Goal: Information Seeking & Learning: Learn about a topic

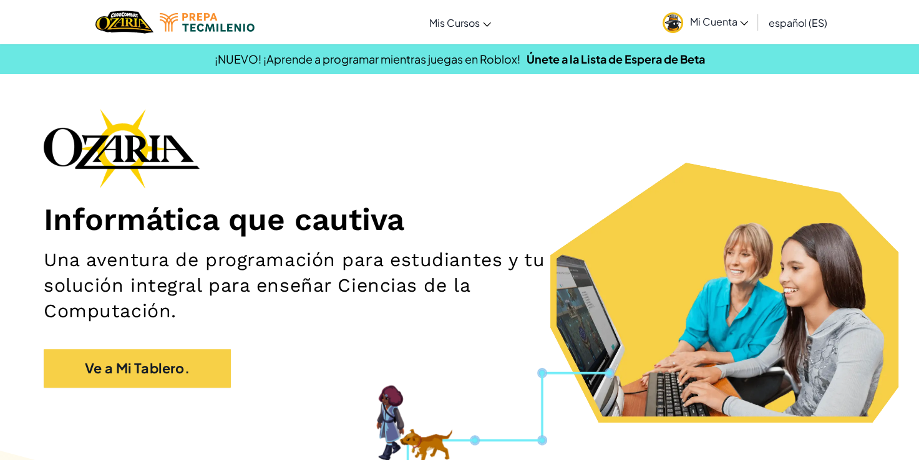
click at [206, 348] on div "Informática que cautiva Una aventura de programación para estudiantes y tu solu…" at bounding box center [459, 255] width 831 height 292
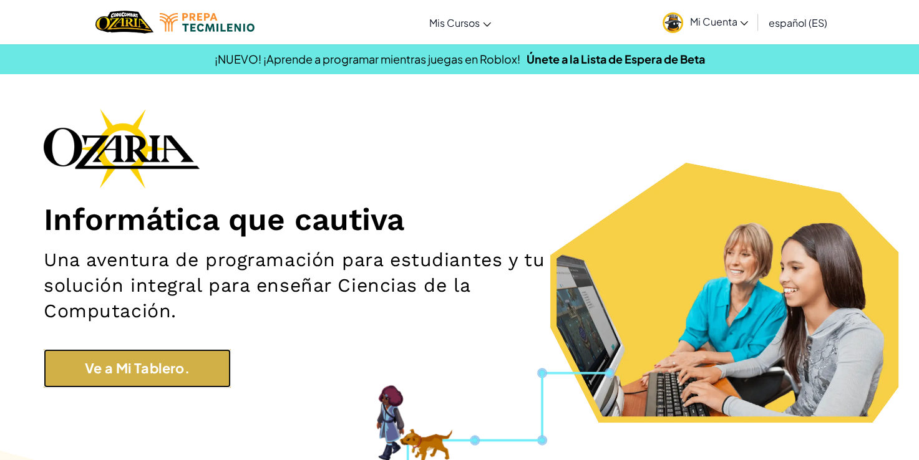
click at [207, 360] on link "Ve a Mi Tablero." at bounding box center [137, 368] width 187 height 39
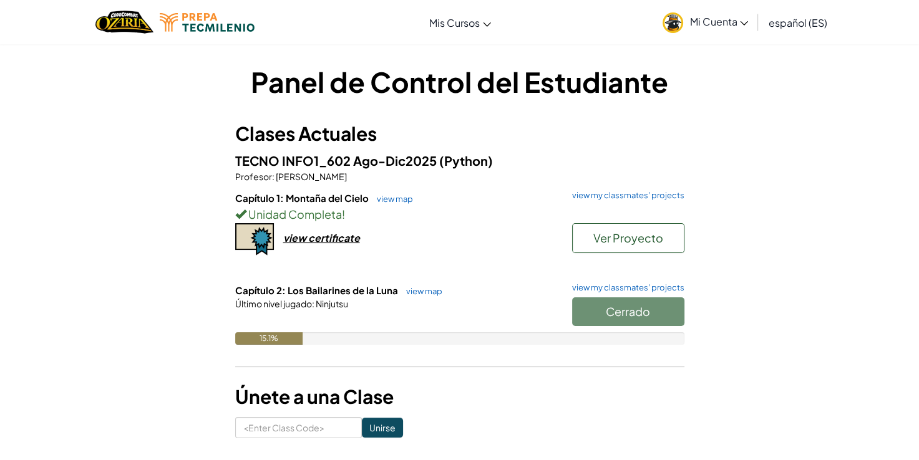
click at [605, 312] on div "Cerrado" at bounding box center [621, 314] width 125 height 35
click at [631, 323] on div "Cerrado" at bounding box center [621, 314] width 125 height 35
click at [647, 288] on link "view my classmates' projects" at bounding box center [625, 288] width 118 height 8
click at [658, 323] on div "Cerrado" at bounding box center [621, 314] width 125 height 35
click at [668, 318] on div "Cerrado" at bounding box center [621, 314] width 125 height 35
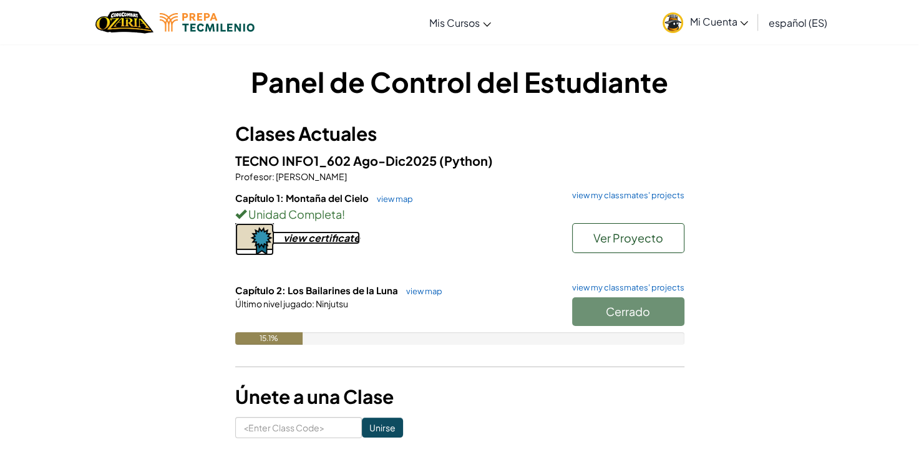
click at [307, 233] on div "view certificate" at bounding box center [321, 237] width 77 height 13
